Goal: Information Seeking & Learning: Learn about a topic

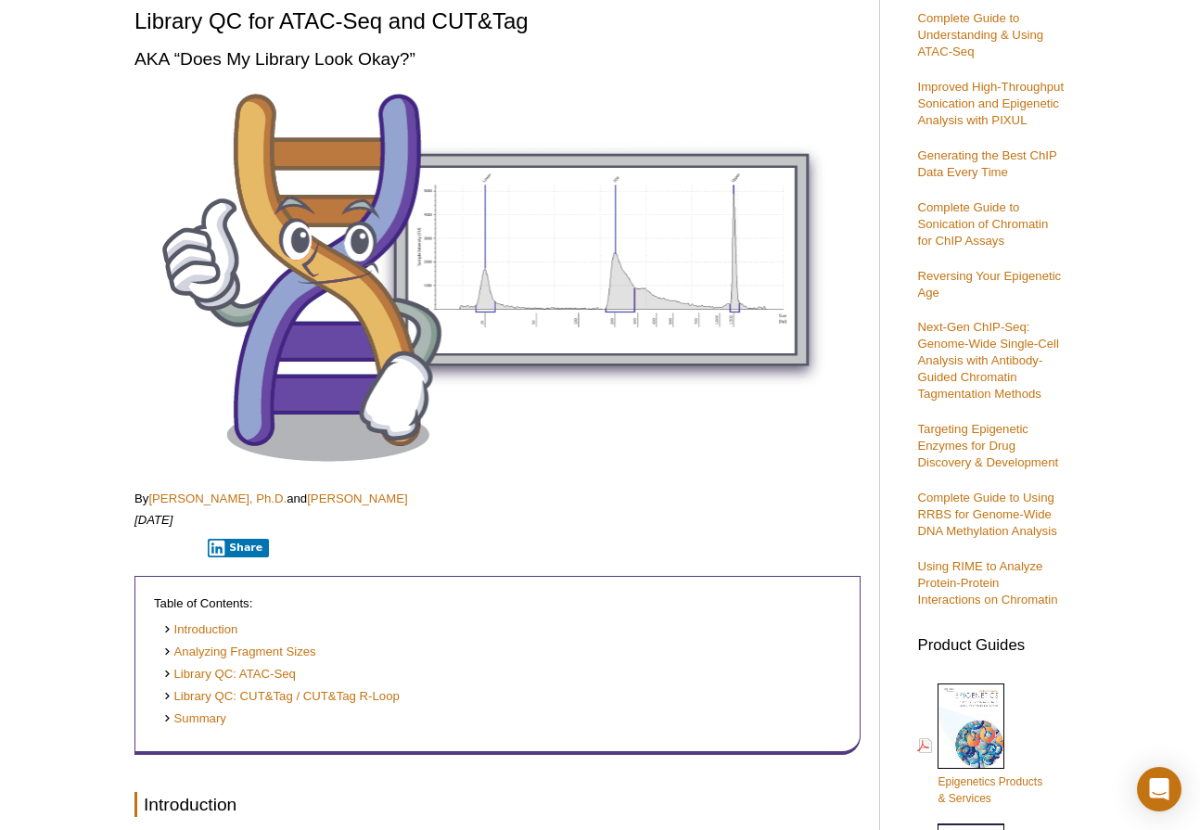
scroll to position [201, 0]
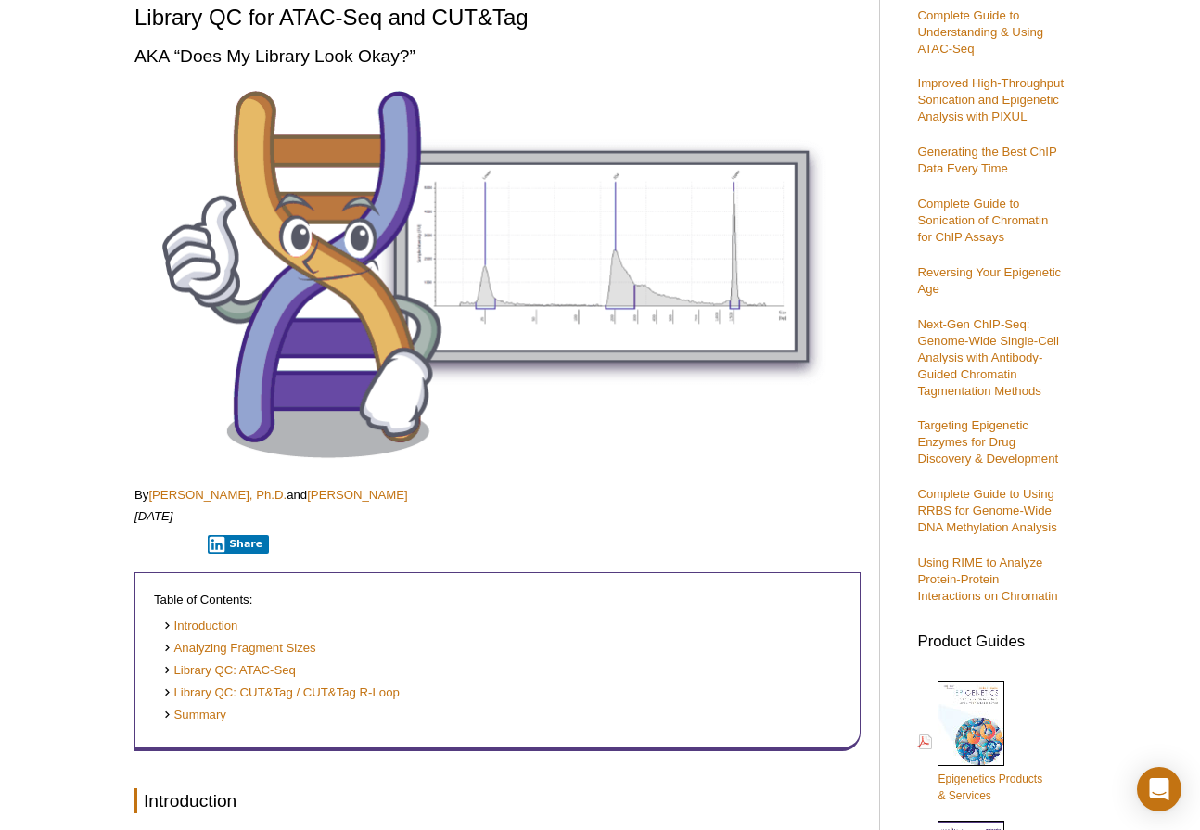
click at [634, 496] on p "By Michelle Tetreault Carlson, Ph.D. and Marc Paradise" at bounding box center [497, 495] width 726 height 17
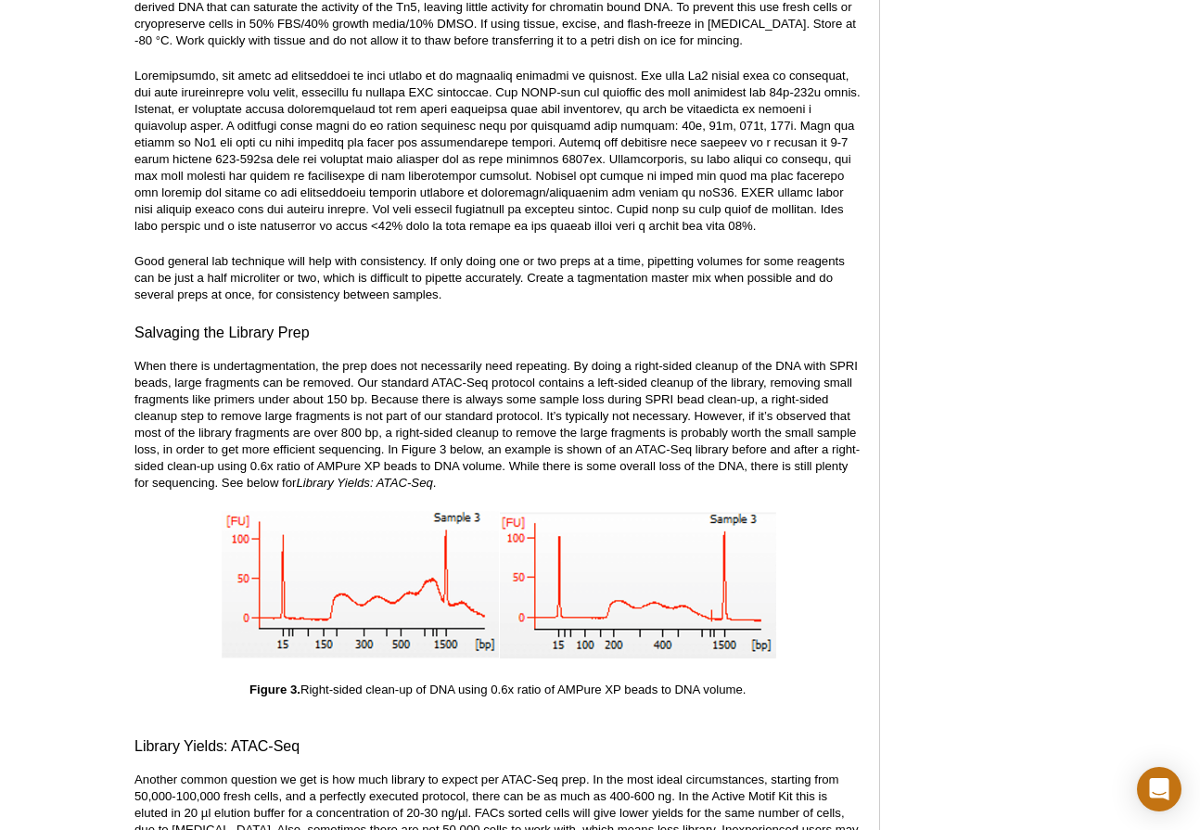
scroll to position [3633, 0]
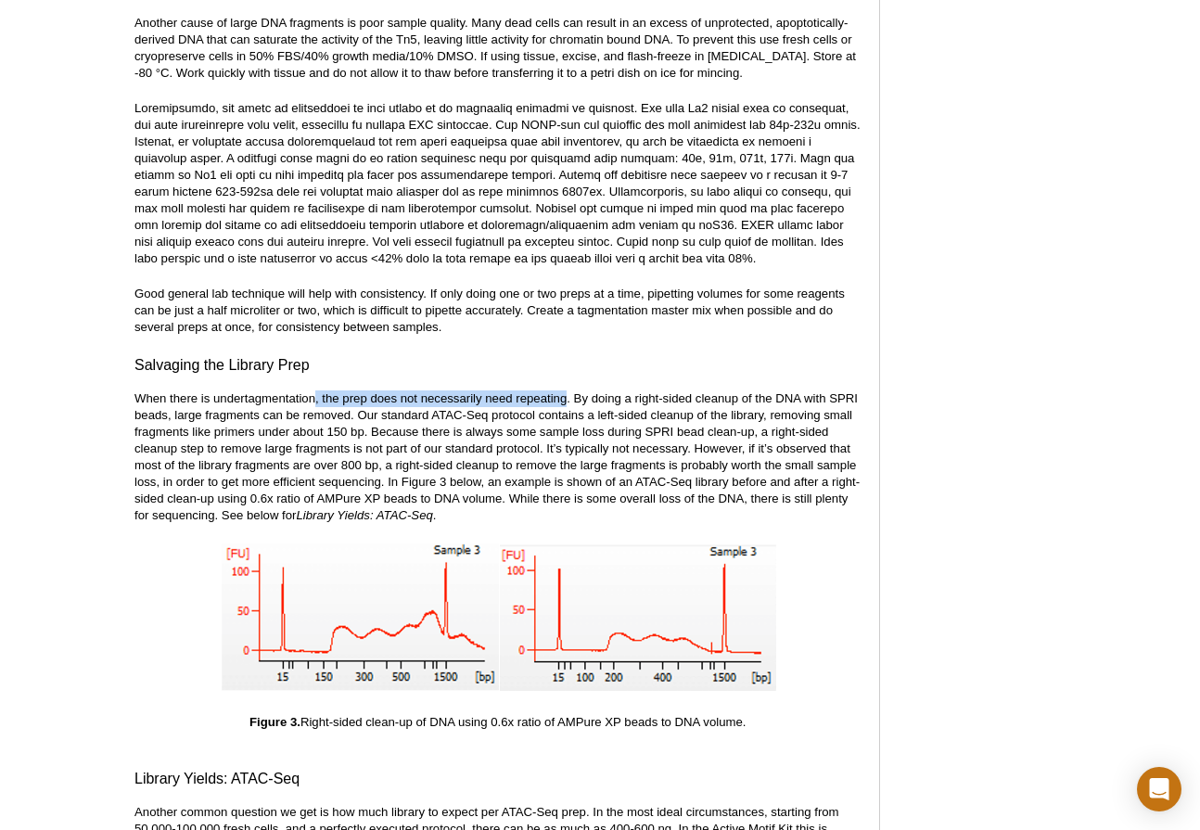
drag, startPoint x: 316, startPoint y: 383, endPoint x: 568, endPoint y: 381, distance: 251.3
click at [568, 390] on p "When there is undertagmentation, the prep does not necessarily need repeating. …" at bounding box center [497, 457] width 726 height 134
click at [371, 394] on p "When there is undertagmentation, the prep does not necessarily need repeating. …" at bounding box center [497, 457] width 726 height 134
drag, startPoint x: 320, startPoint y: 383, endPoint x: 165, endPoint y: 392, distance: 155.2
click at [165, 392] on p "When there is undertagmentation, the prep does not necessarily need repeating. …" at bounding box center [497, 457] width 726 height 134
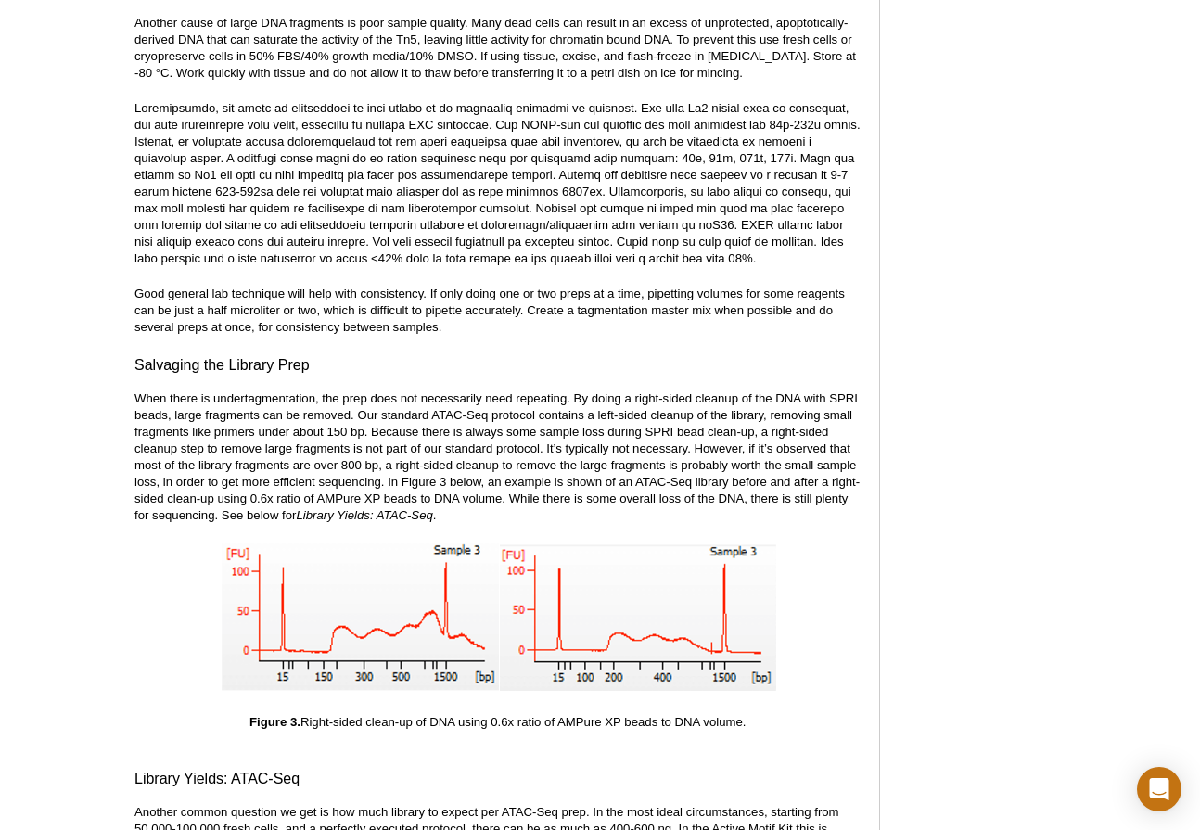
click at [506, 407] on p "When there is undertagmentation, the prep does not necessarily need repeating. …" at bounding box center [497, 457] width 726 height 134
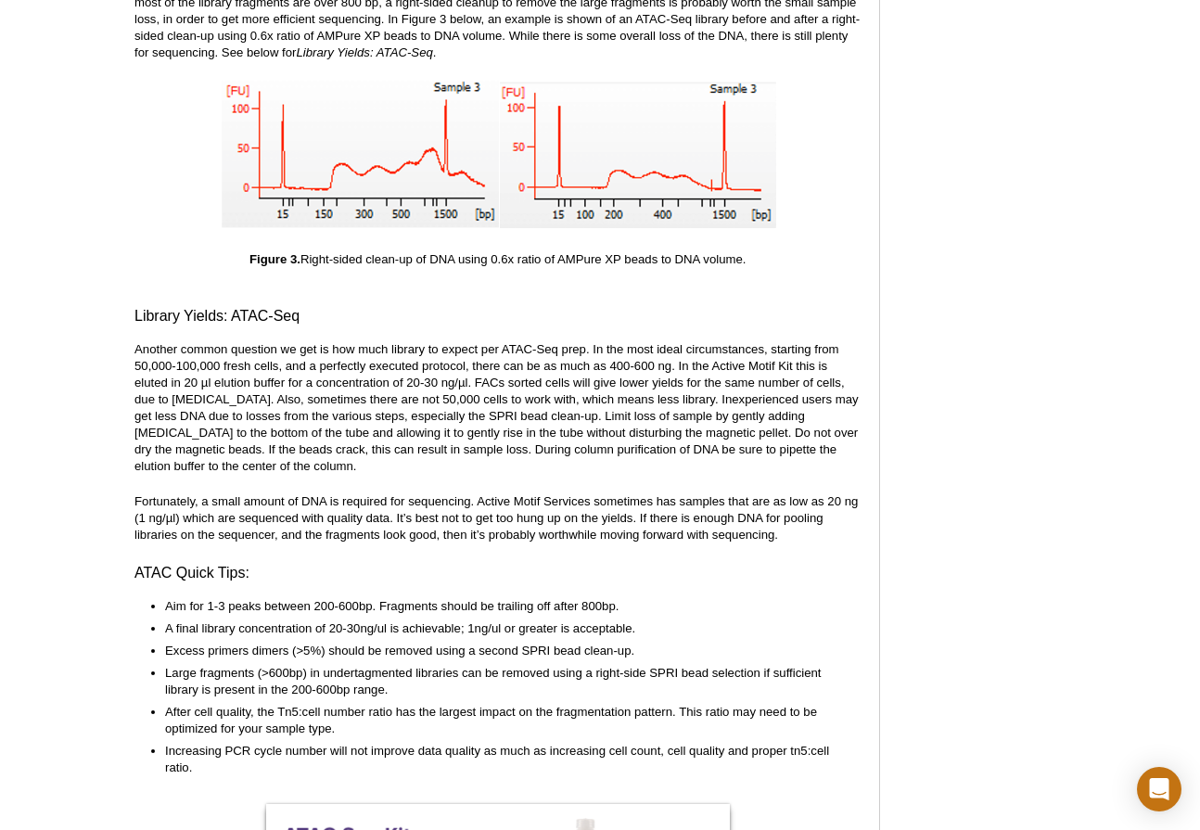
scroll to position [4097, 0]
click at [499, 453] on p "Another common question we get is how much library to expect per ATAC-Seq prep.…" at bounding box center [497, 407] width 726 height 134
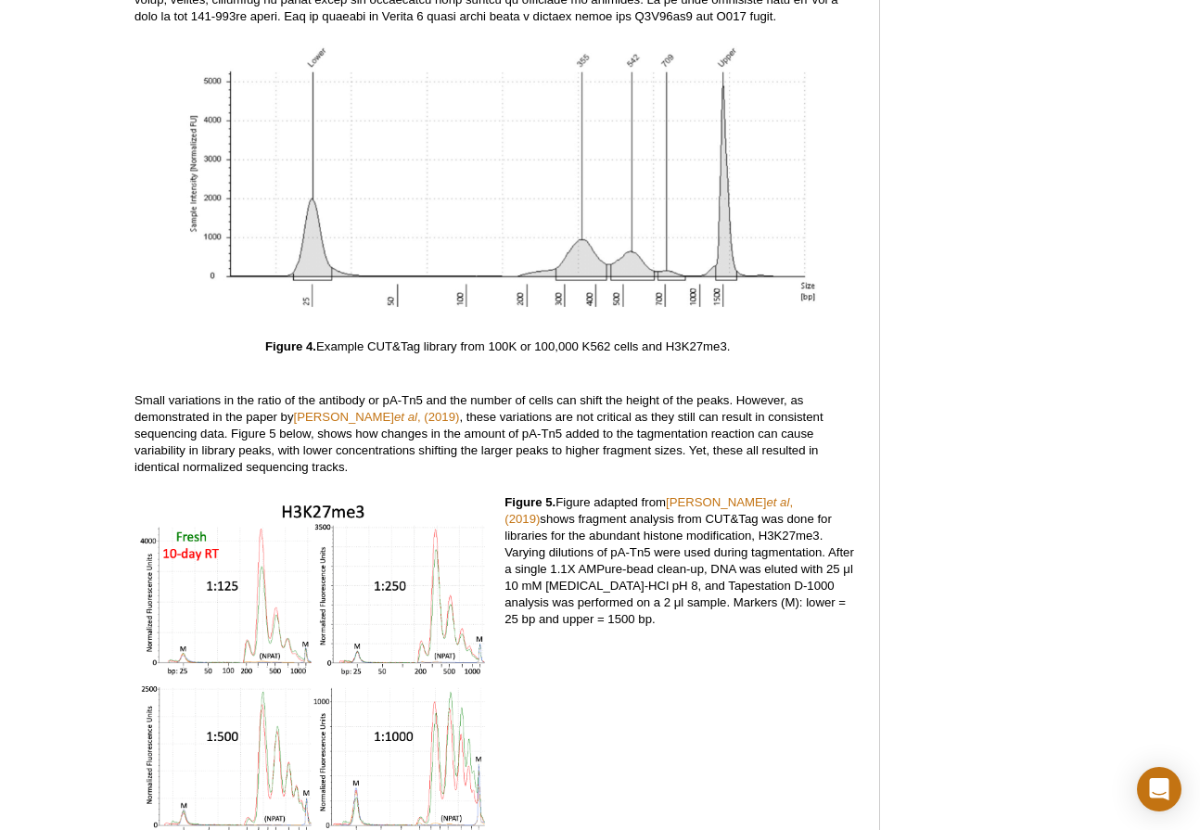
scroll to position [5302, 0]
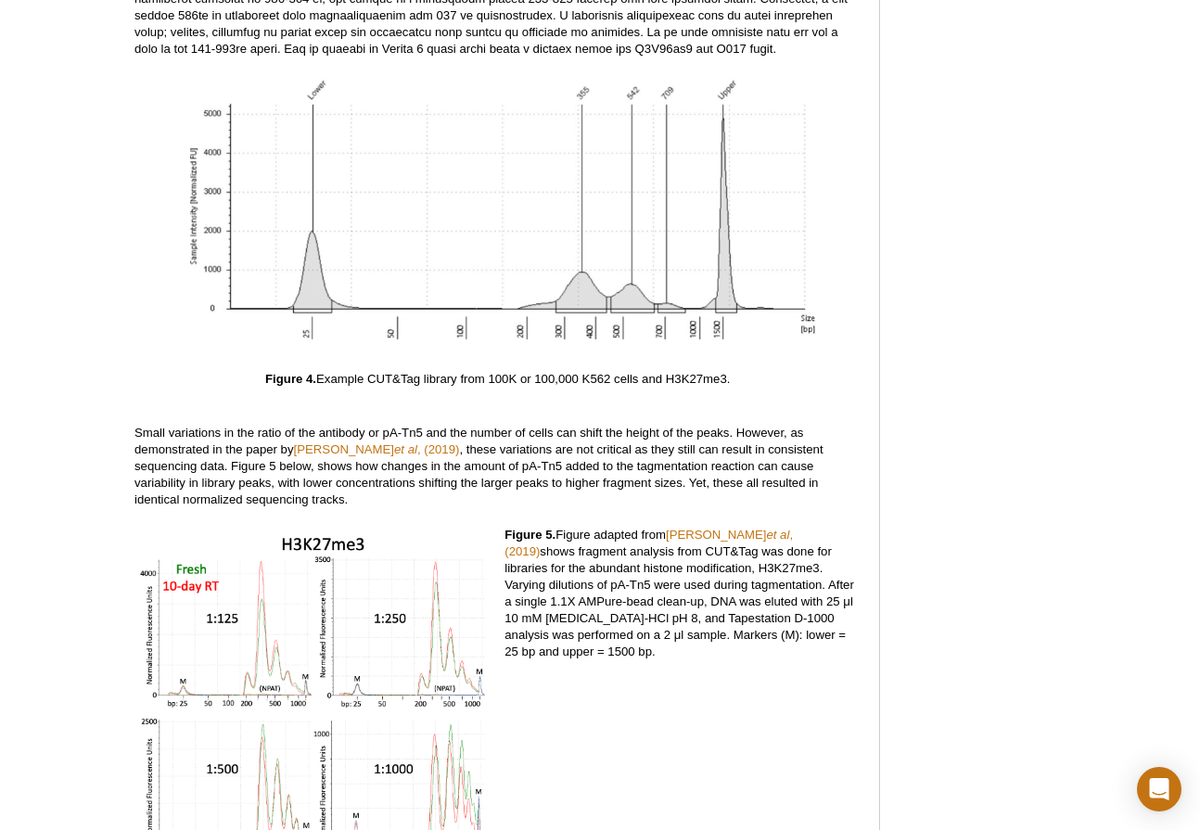
drag, startPoint x: 490, startPoint y: 364, endPoint x: 741, endPoint y: 360, distance: 251.4
click at [741, 371] on p "Figure 4.  Example CUT&Tag library from 100K or 100,000 K562 cells and H3K27me3." at bounding box center [497, 379] width 726 height 17
drag, startPoint x: 741, startPoint y: 360, endPoint x: 657, endPoint y: 377, distance: 86.2
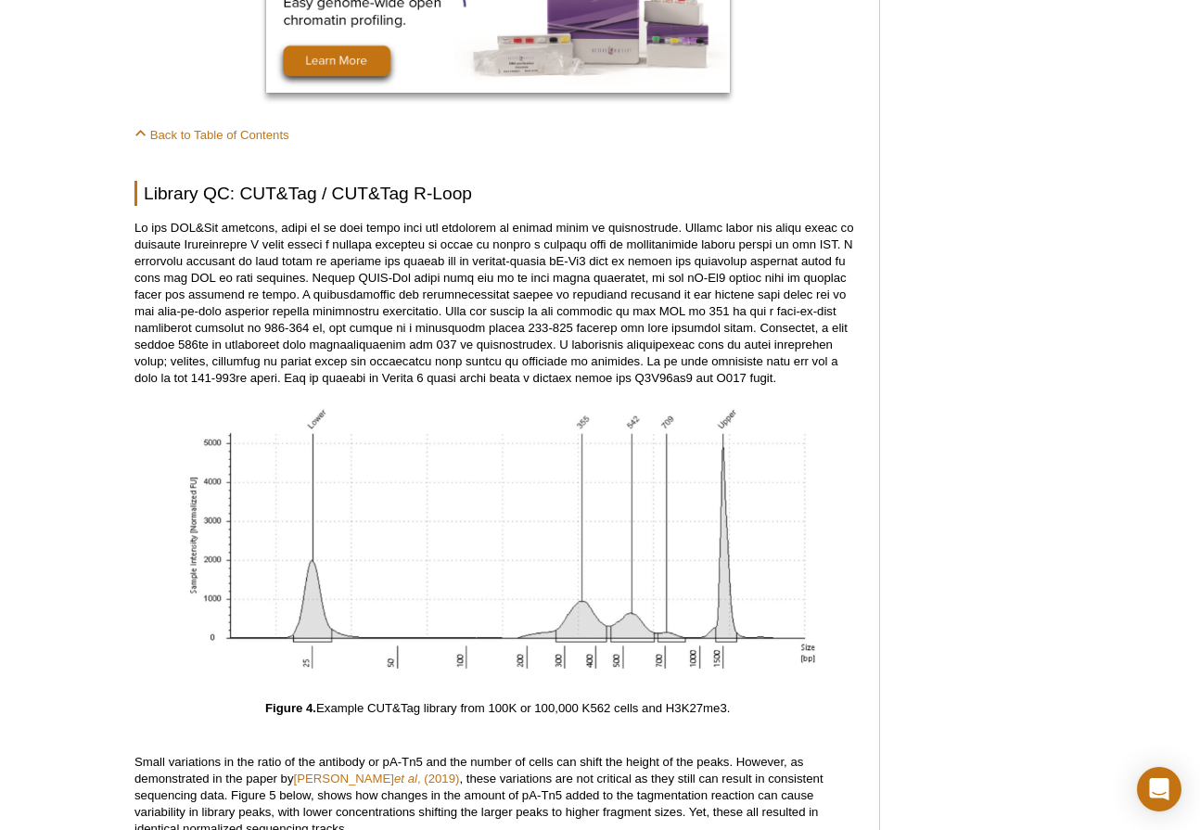
scroll to position [4931, 0]
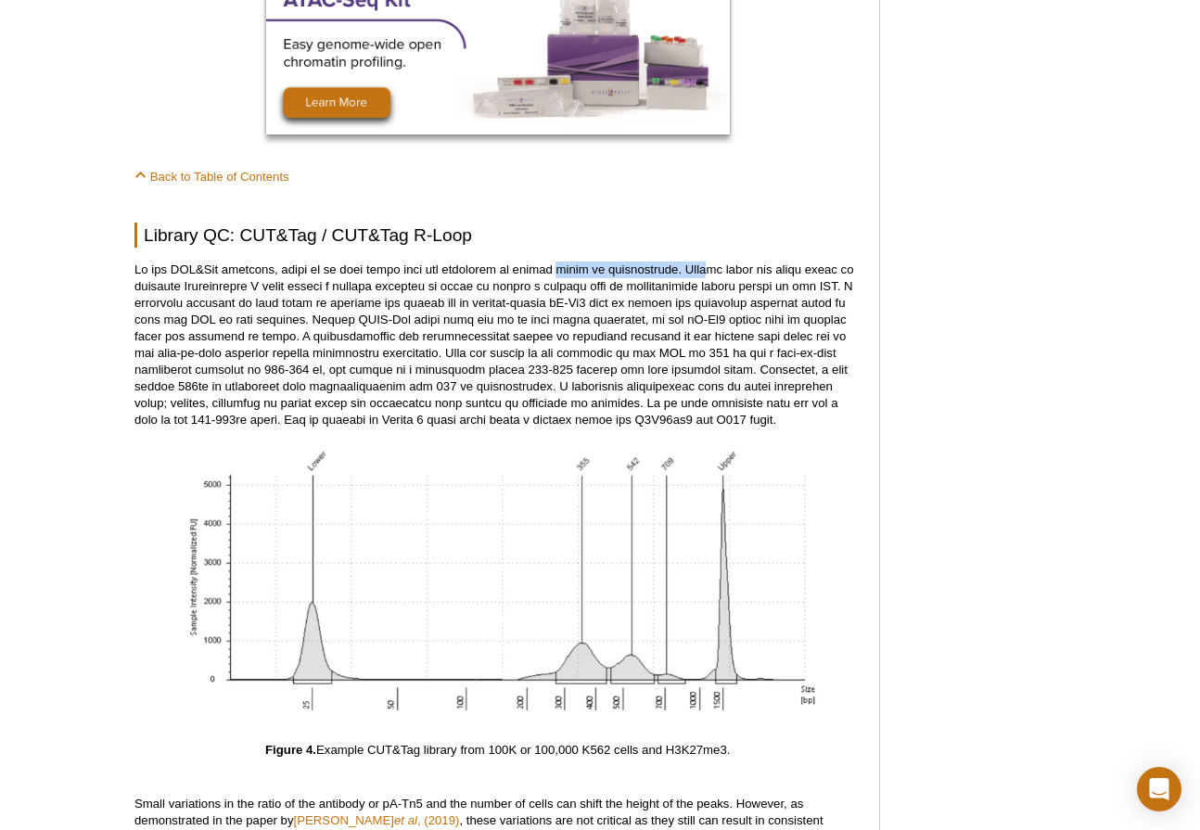
drag, startPoint x: 527, startPoint y: 256, endPoint x: 667, endPoint y: 256, distance: 140.0
click at [667, 262] on p at bounding box center [497, 345] width 726 height 167
click at [212, 275] on p at bounding box center [497, 345] width 726 height 167
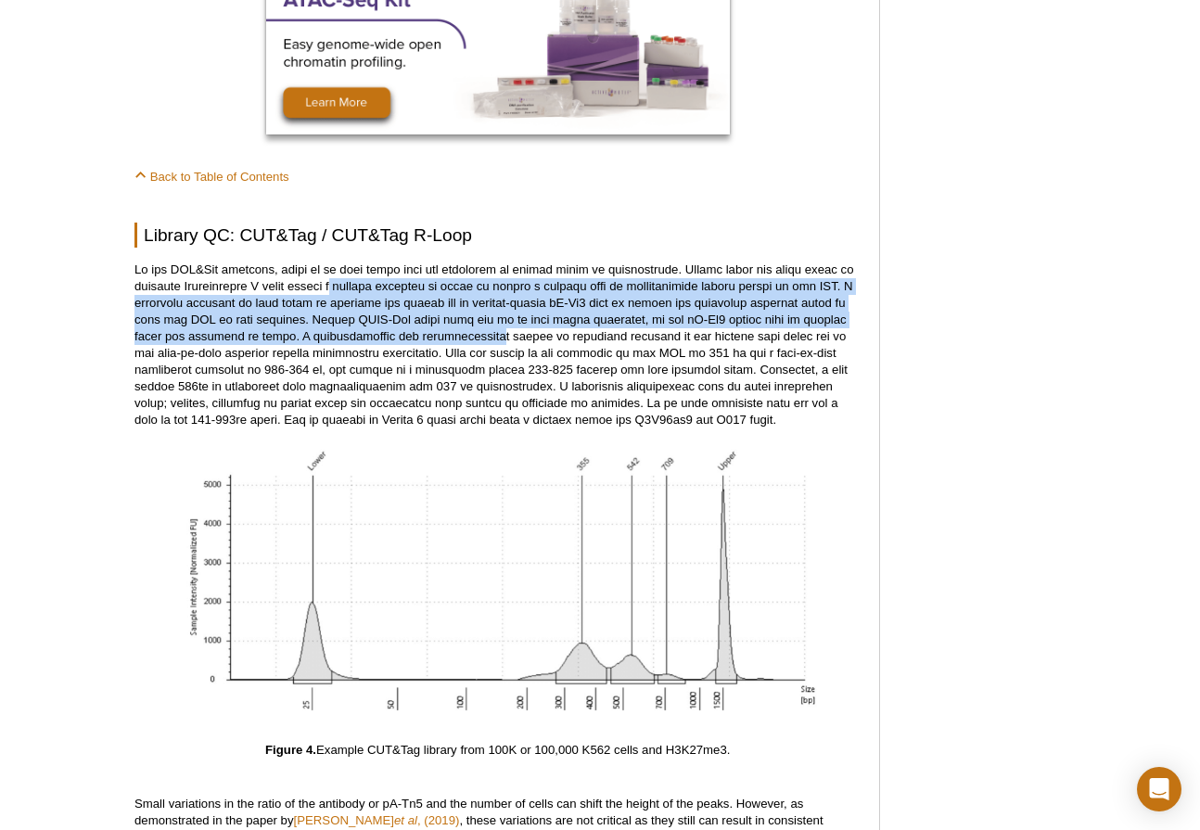
drag, startPoint x: 305, startPoint y: 269, endPoint x: 514, endPoint y: 327, distance: 216.7
click at [514, 327] on p at bounding box center [497, 345] width 726 height 167
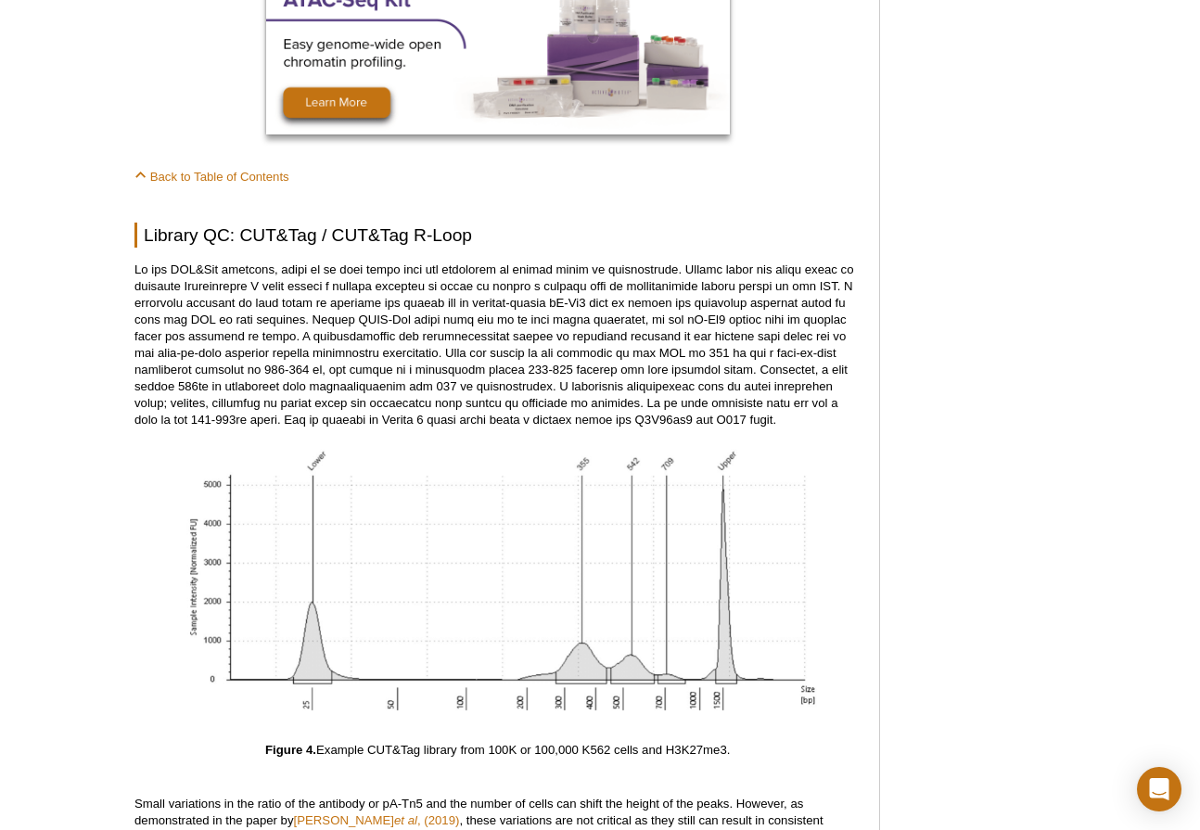
drag, startPoint x: 514, startPoint y: 327, endPoint x: 551, endPoint y: 349, distance: 42.8
click at [551, 349] on p at bounding box center [497, 345] width 726 height 167
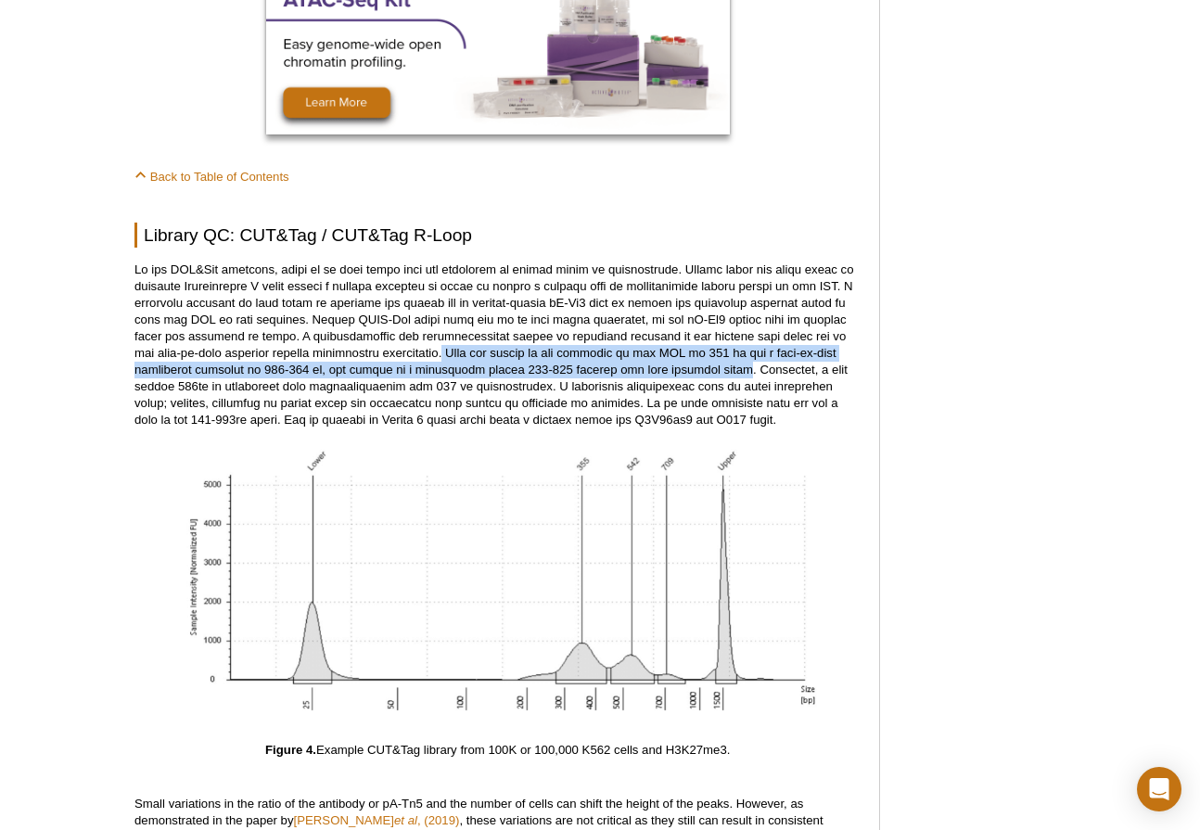
drag, startPoint x: 452, startPoint y: 333, endPoint x: 742, endPoint y: 349, distance: 290.7
click at [742, 349] on p at bounding box center [497, 345] width 726 height 167
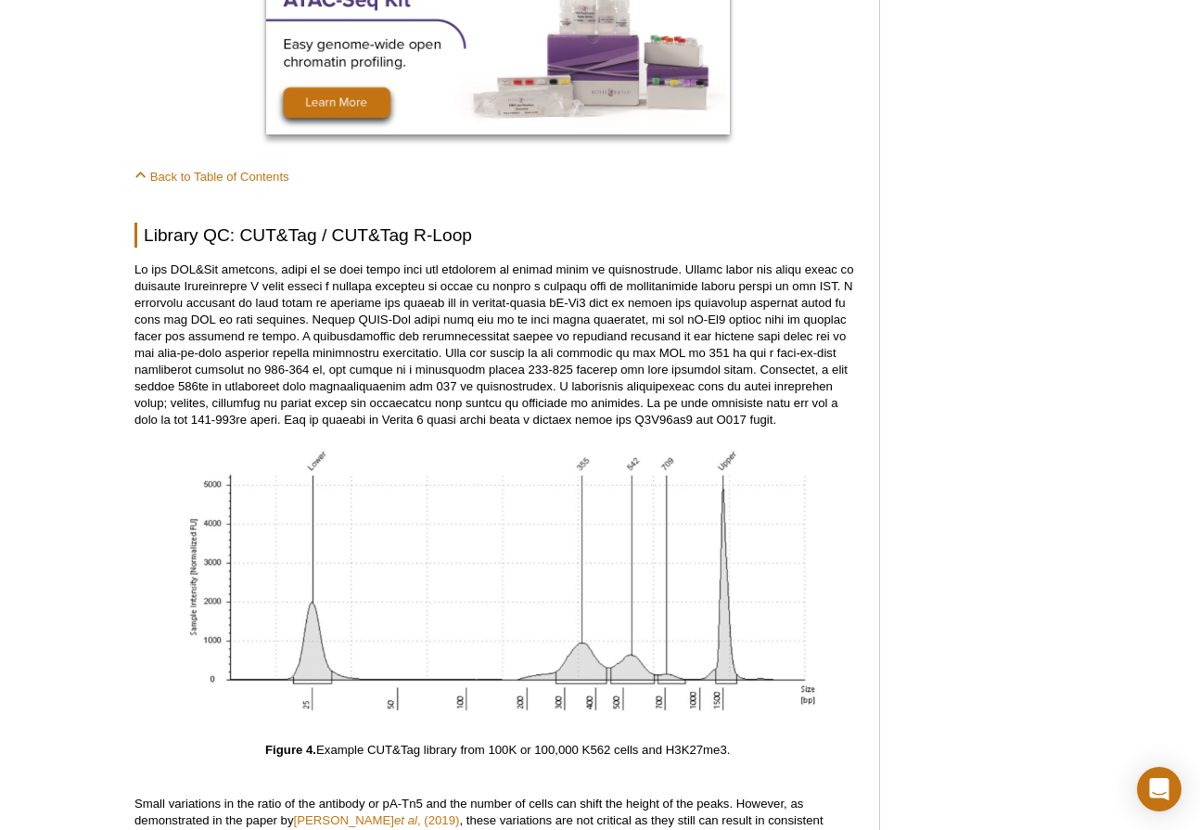
click at [556, 397] on p at bounding box center [497, 345] width 726 height 167
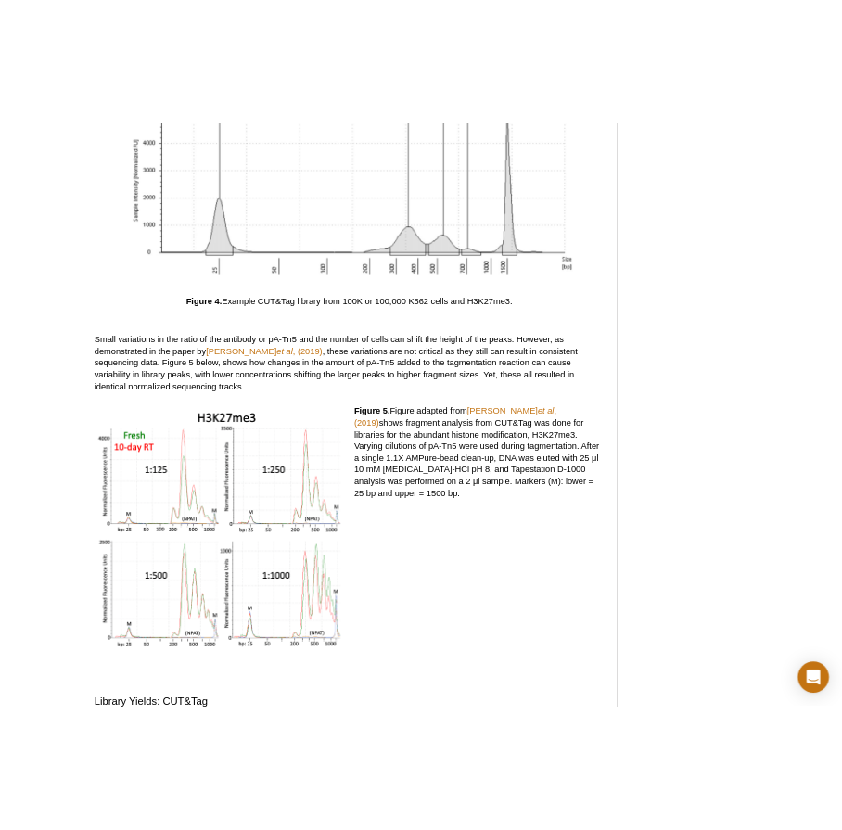
scroll to position [5395, 0]
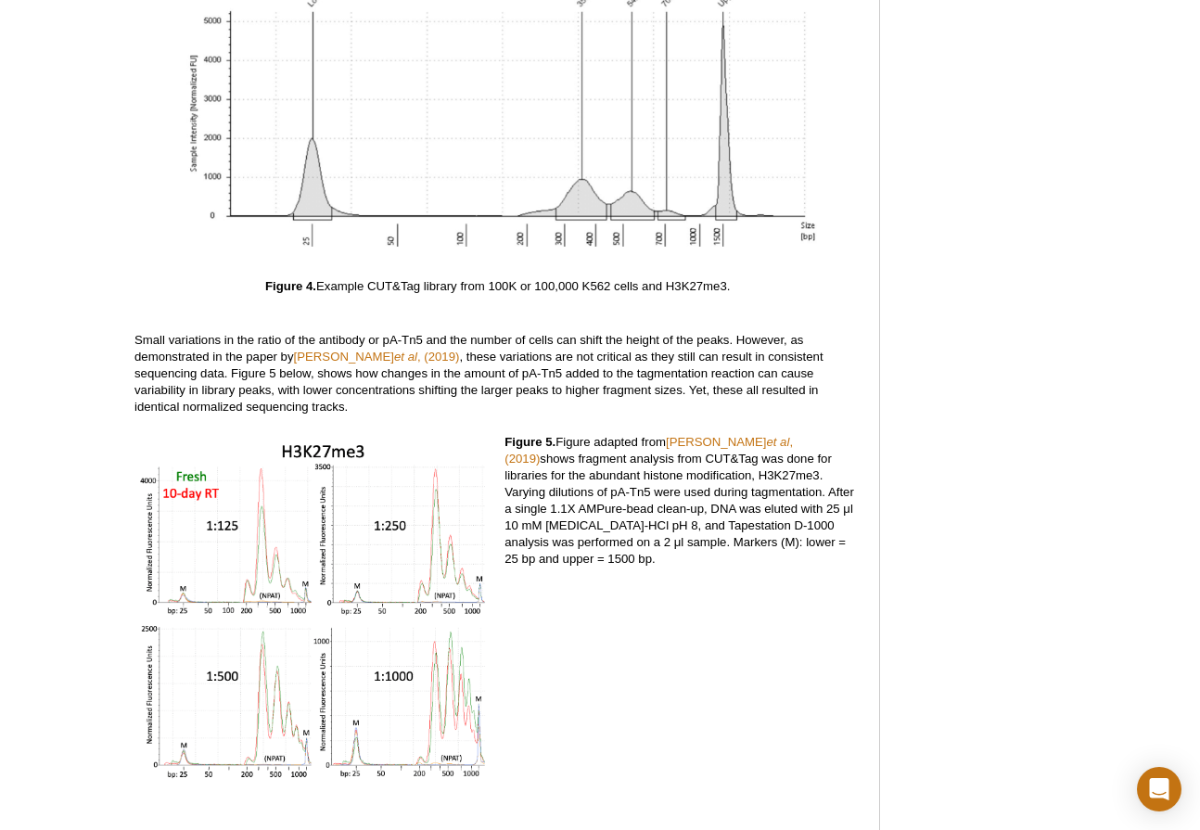
click at [683, 730] on div "Figure 5. Figure adapted from Kay-Okur et al , (2019) shows fragment analysis f…" at bounding box center [683, 625] width 356 height 383
click at [696, 435] on link "Kay-Okur et al , (2019)" at bounding box center [649, 450] width 288 height 31
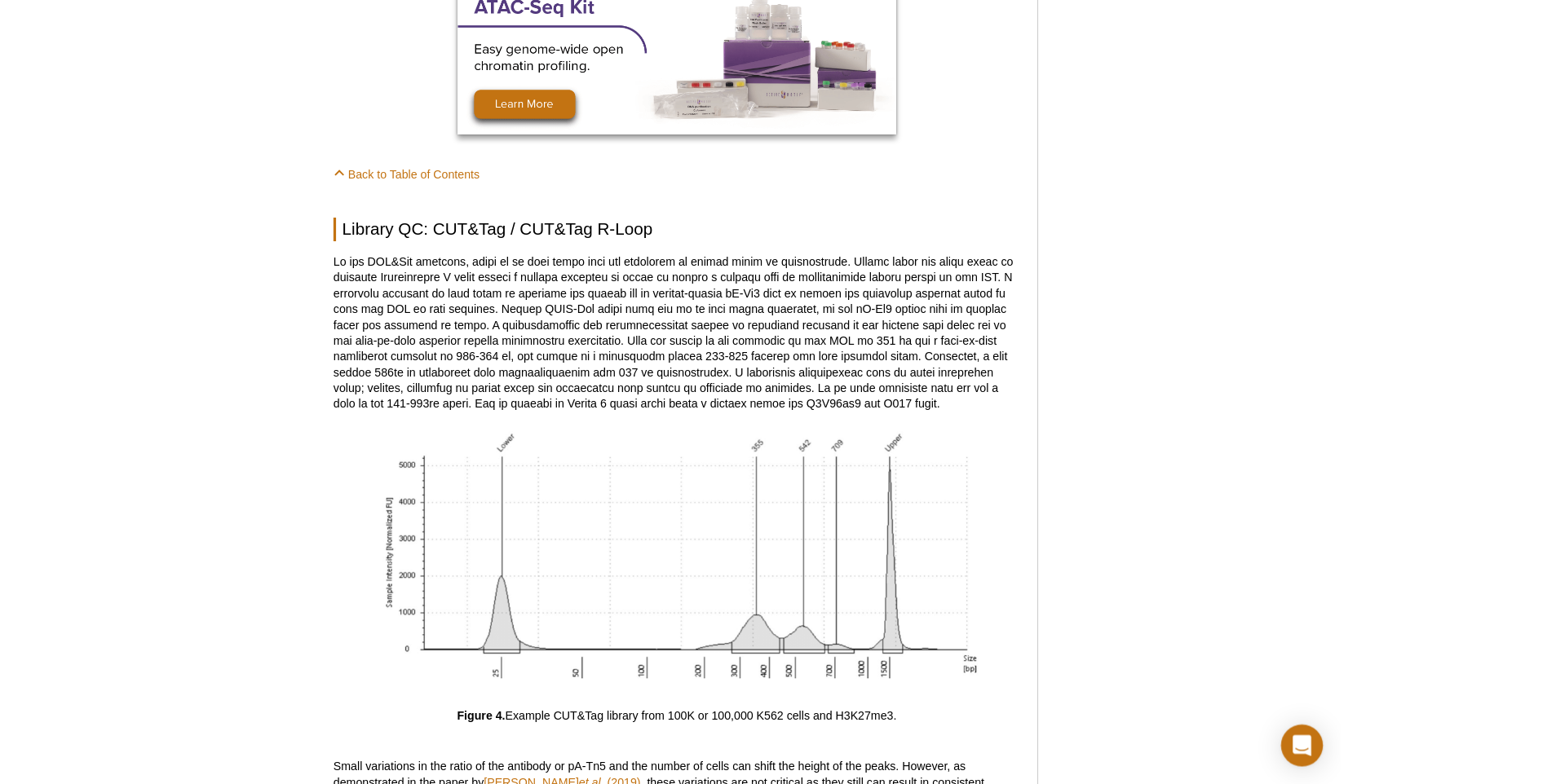
scroll to position [4252, 0]
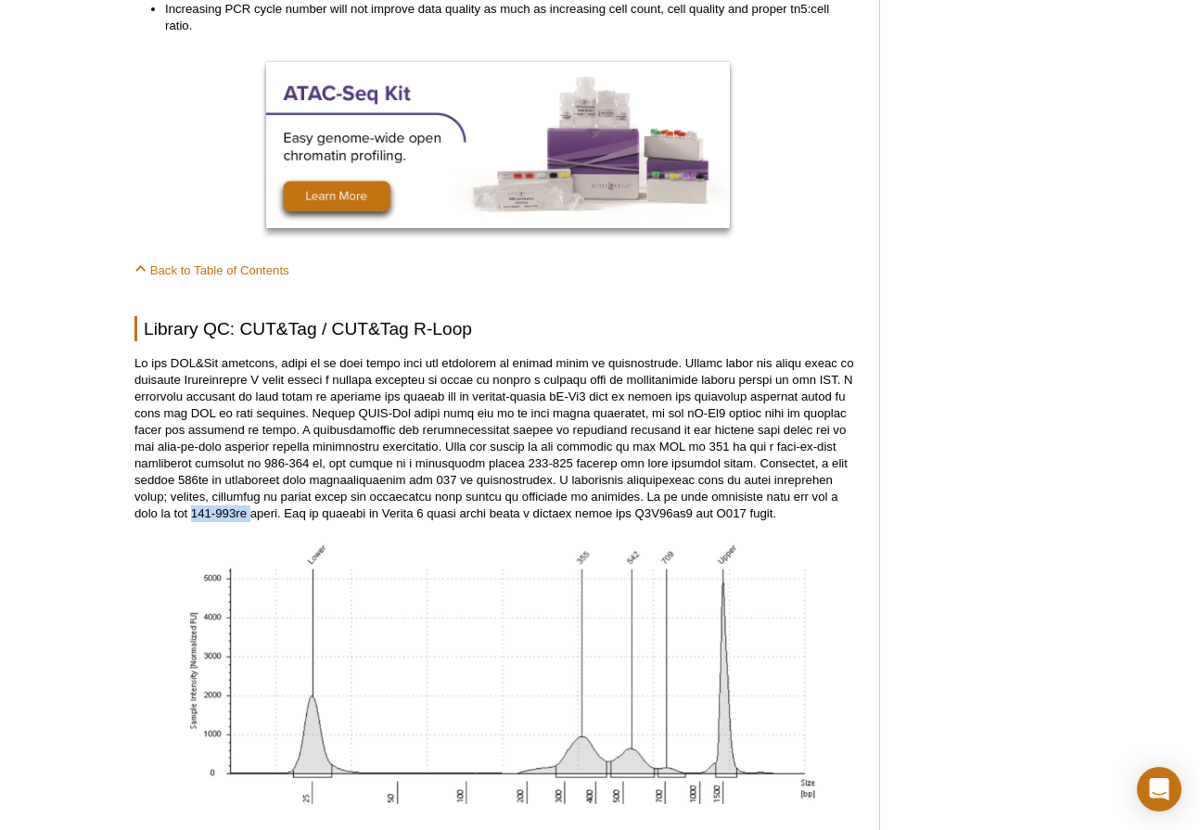
drag, startPoint x: 210, startPoint y: 498, endPoint x: 272, endPoint y: 499, distance: 62.1
click at [272, 499] on p at bounding box center [497, 438] width 726 height 167
click at [1027, 450] on div "Featured Articles Complete Guide to Understanding & Using ATAC-Seq Improved Hig…" at bounding box center [987, 316] width 176 height 9986
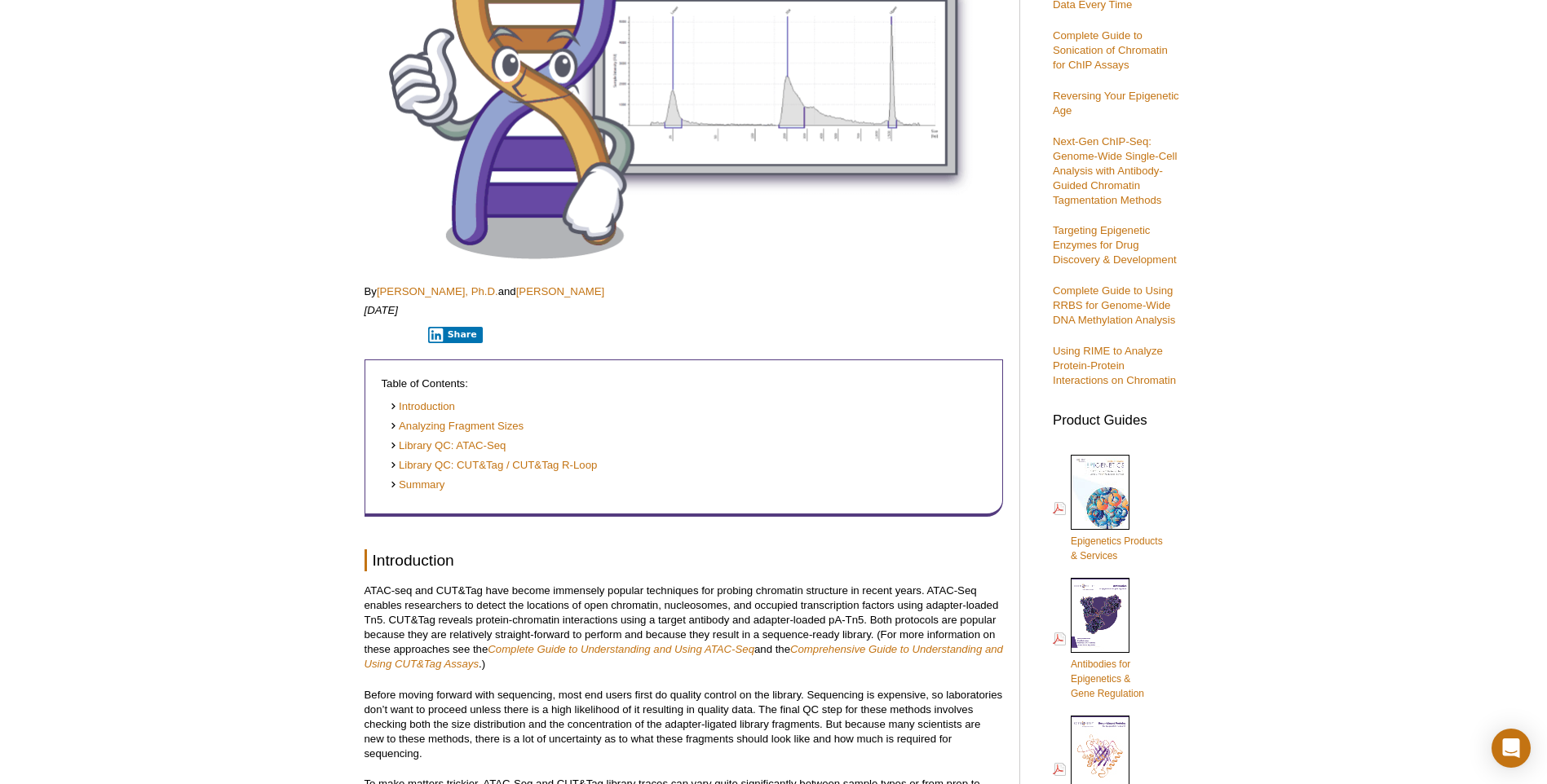
scroll to position [326, 0]
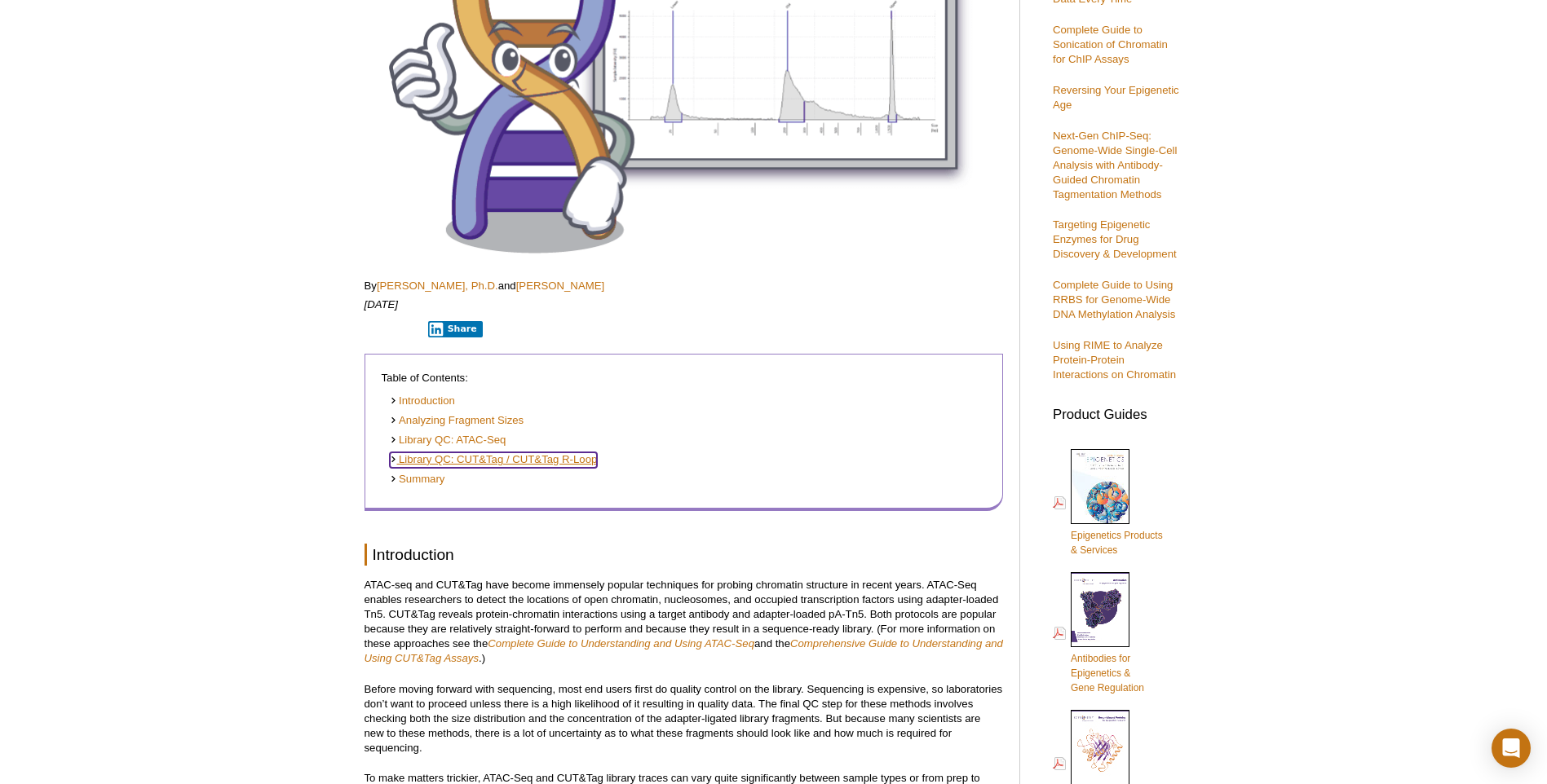
click at [394, 459] on div at bounding box center [394, 460] width 10 height 8
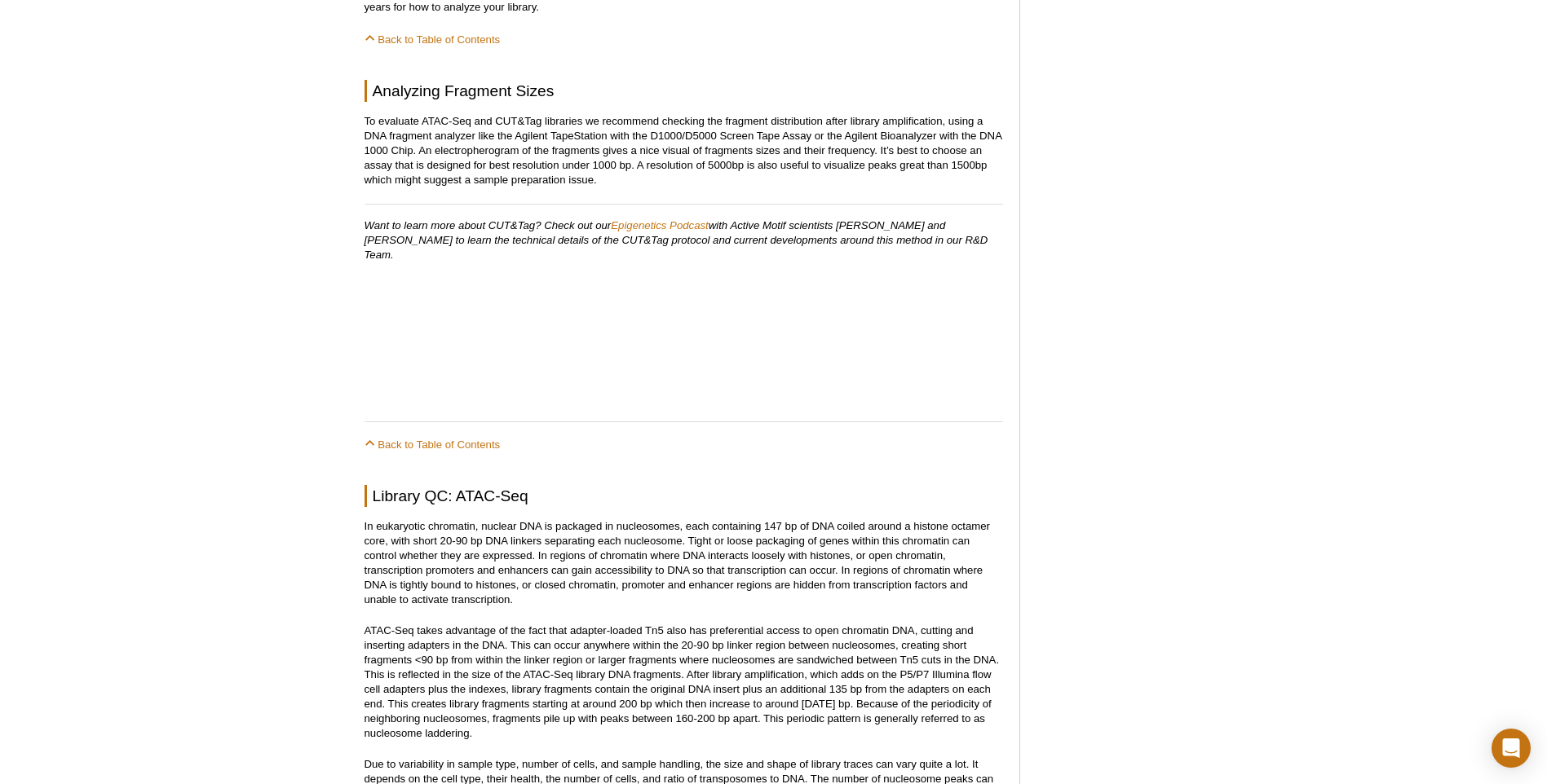
scroll to position [1010, 0]
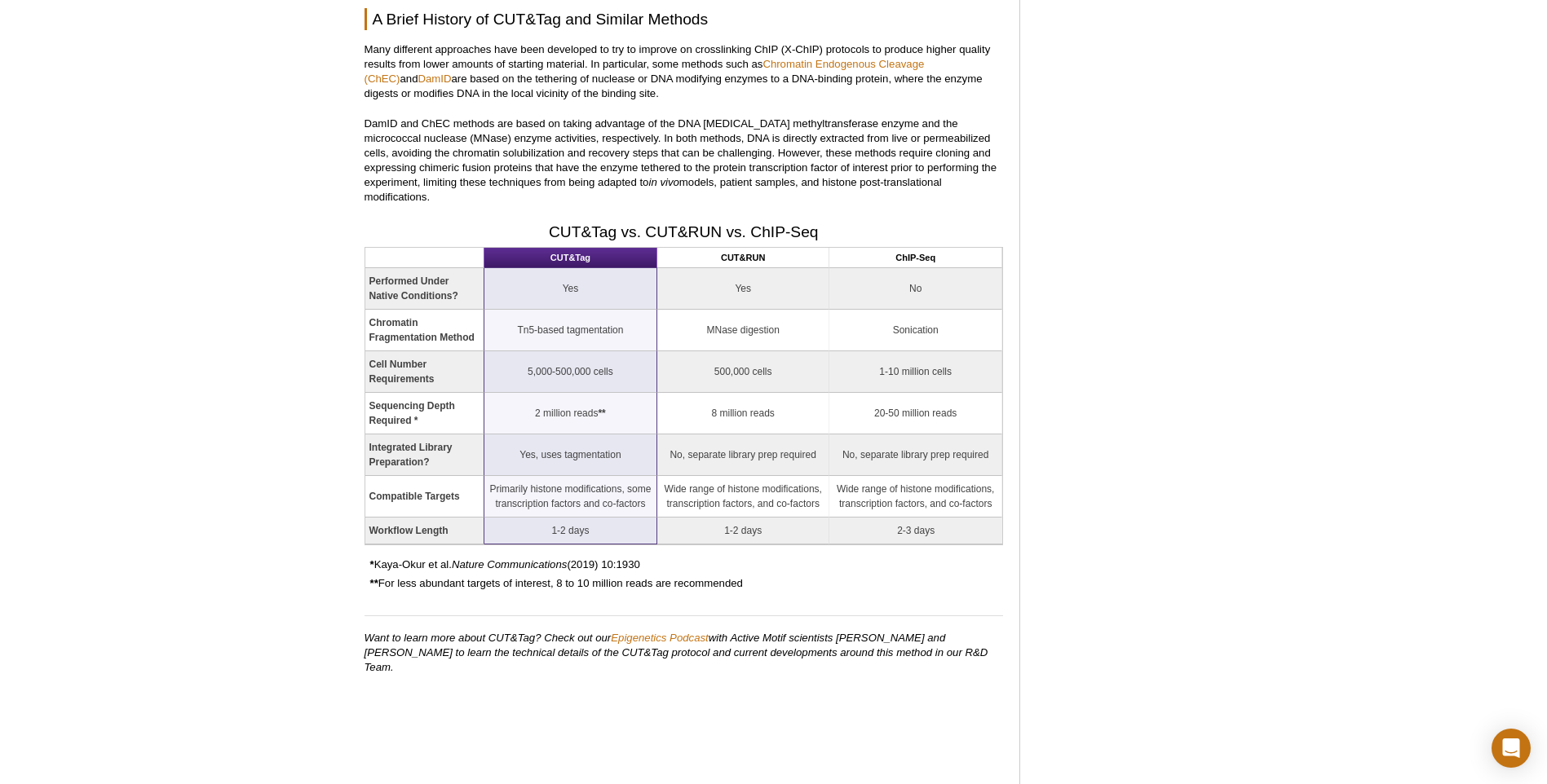
scroll to position [1158, 0]
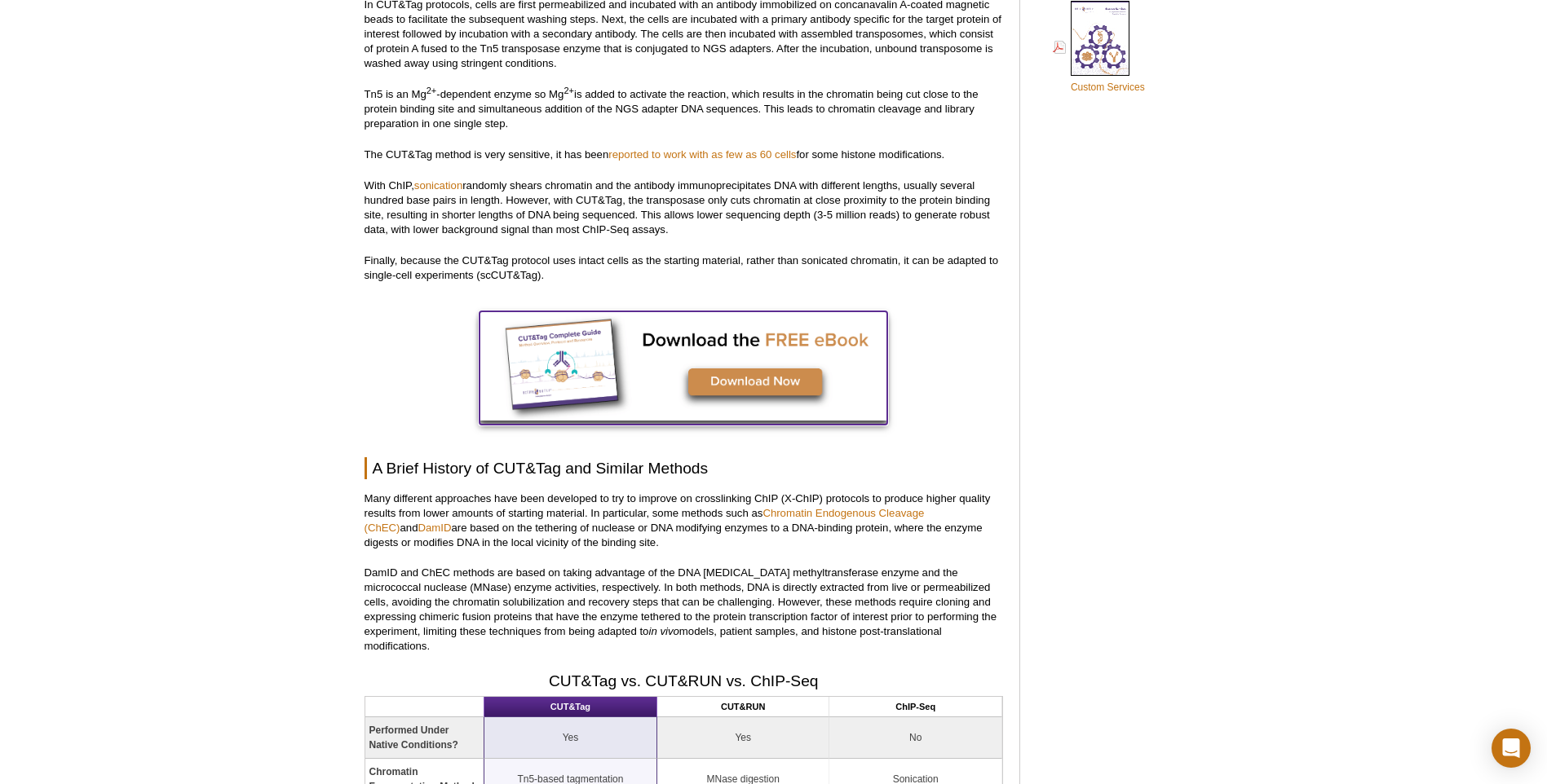
click at [773, 372] on img at bounding box center [683, 366] width 408 height 109
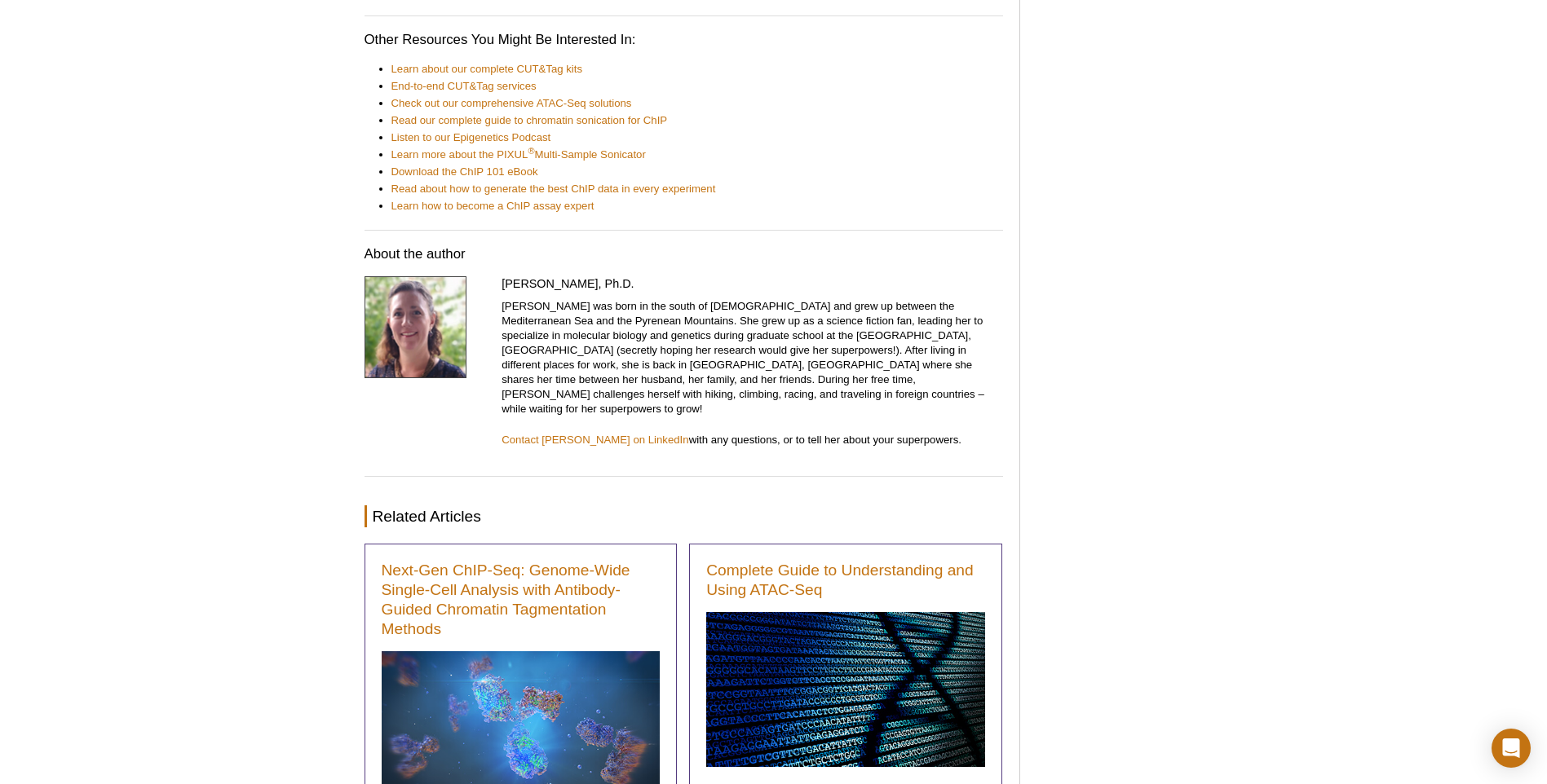
scroll to position [7407, 0]
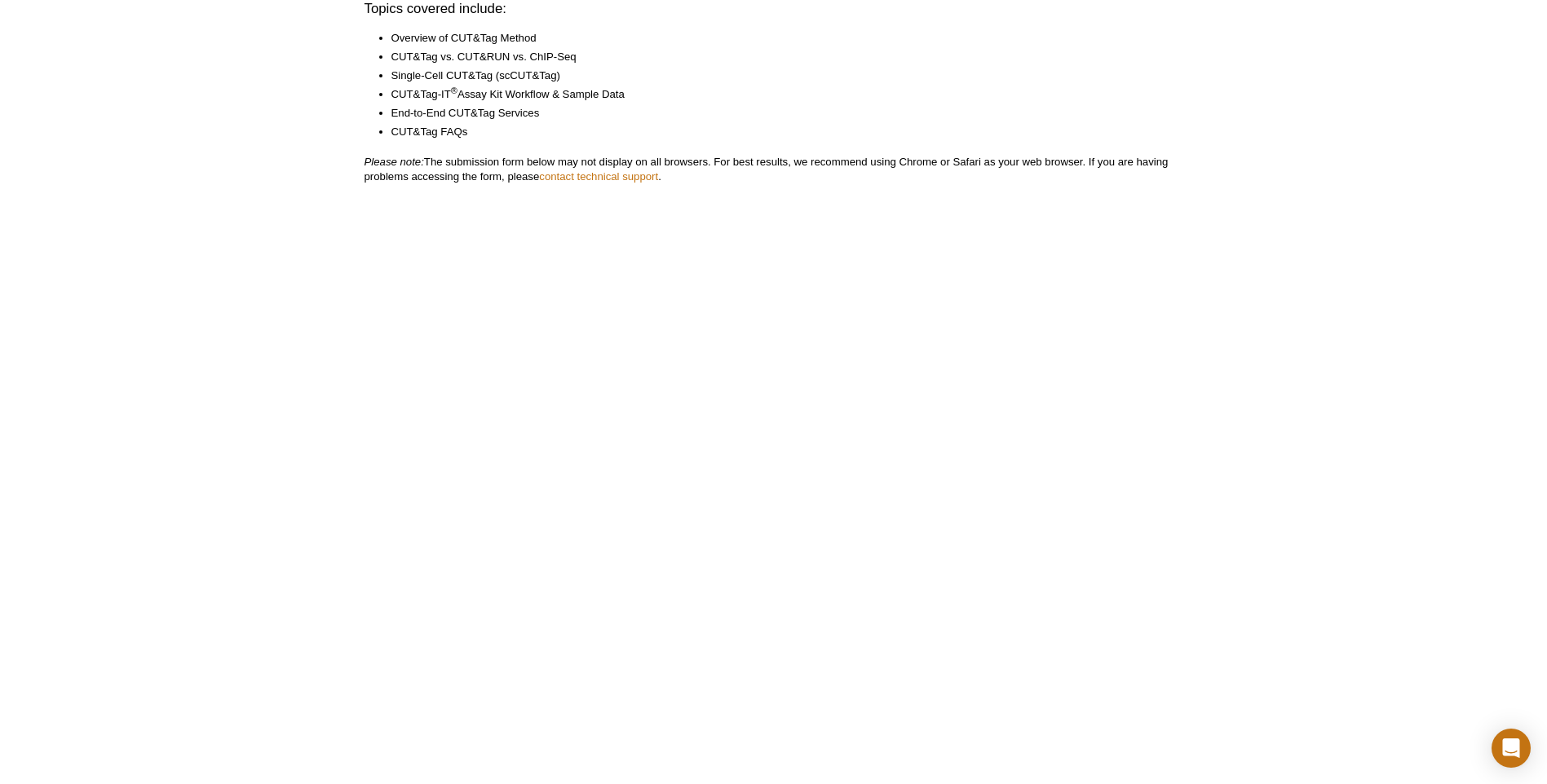
scroll to position [408, 0]
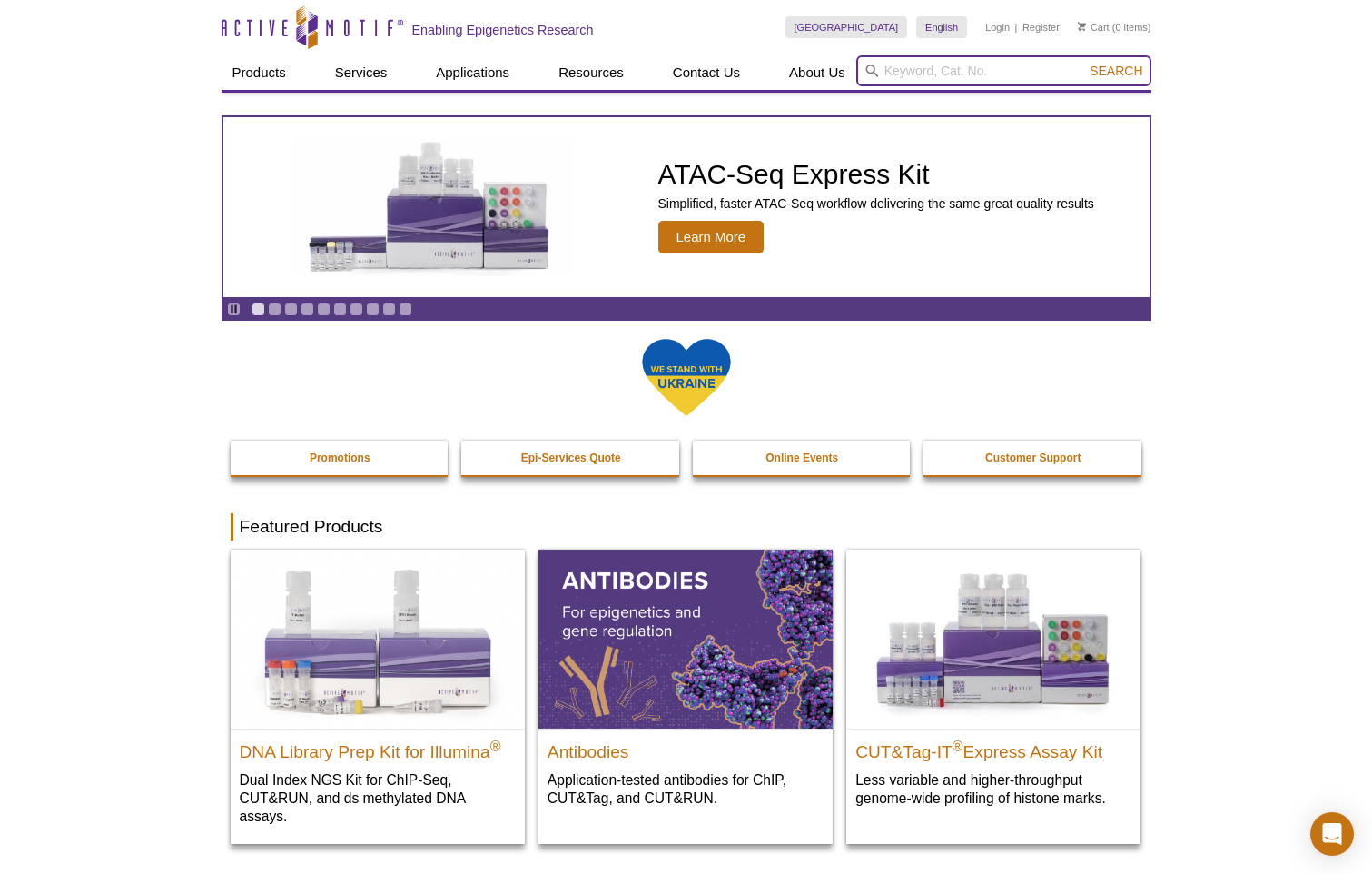
click at [904, 72] on input "search" at bounding box center [1004, 72] width 295 height 31
type input "cu&run"
click at [1084, 63] on button "Search" at bounding box center [1115, 71] width 64 height 17
